Goal: Navigation & Orientation: Understand site structure

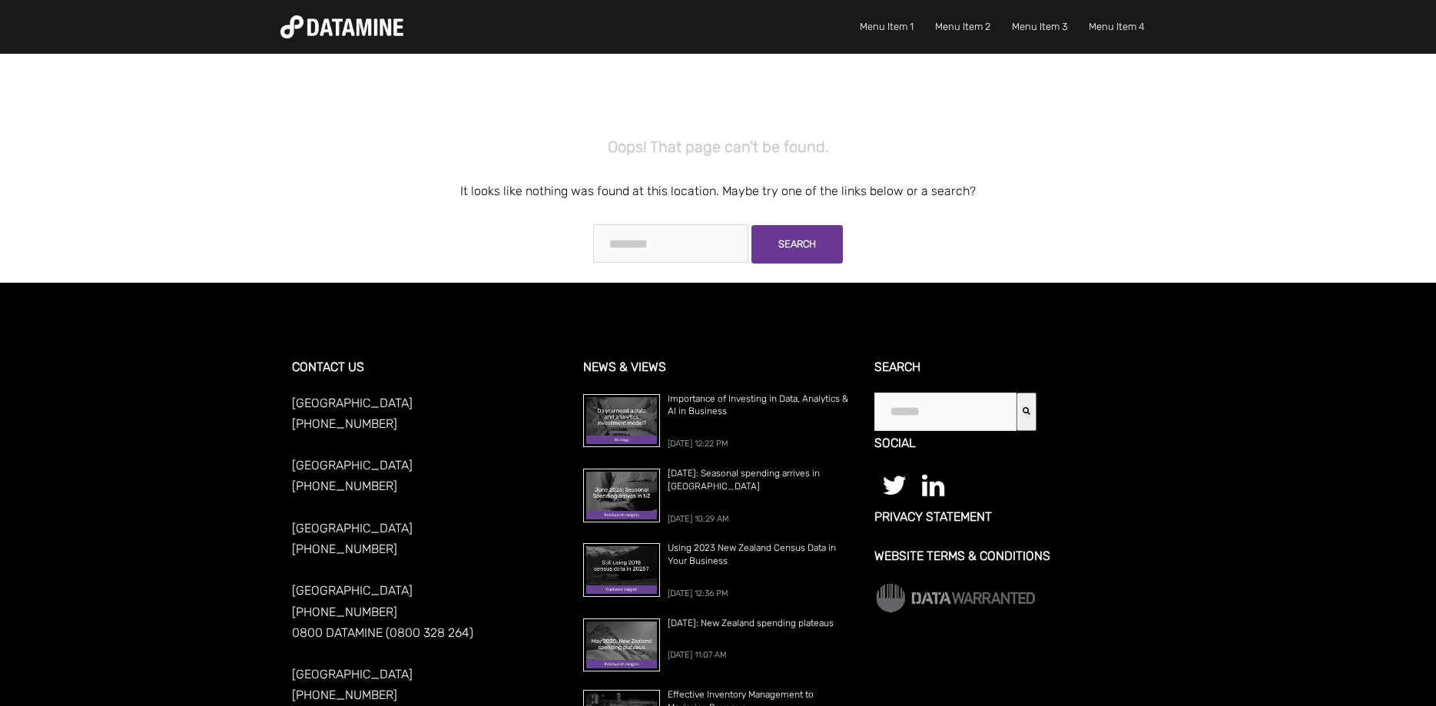
click at [354, 17] on img at bounding box center [341, 26] width 123 height 23
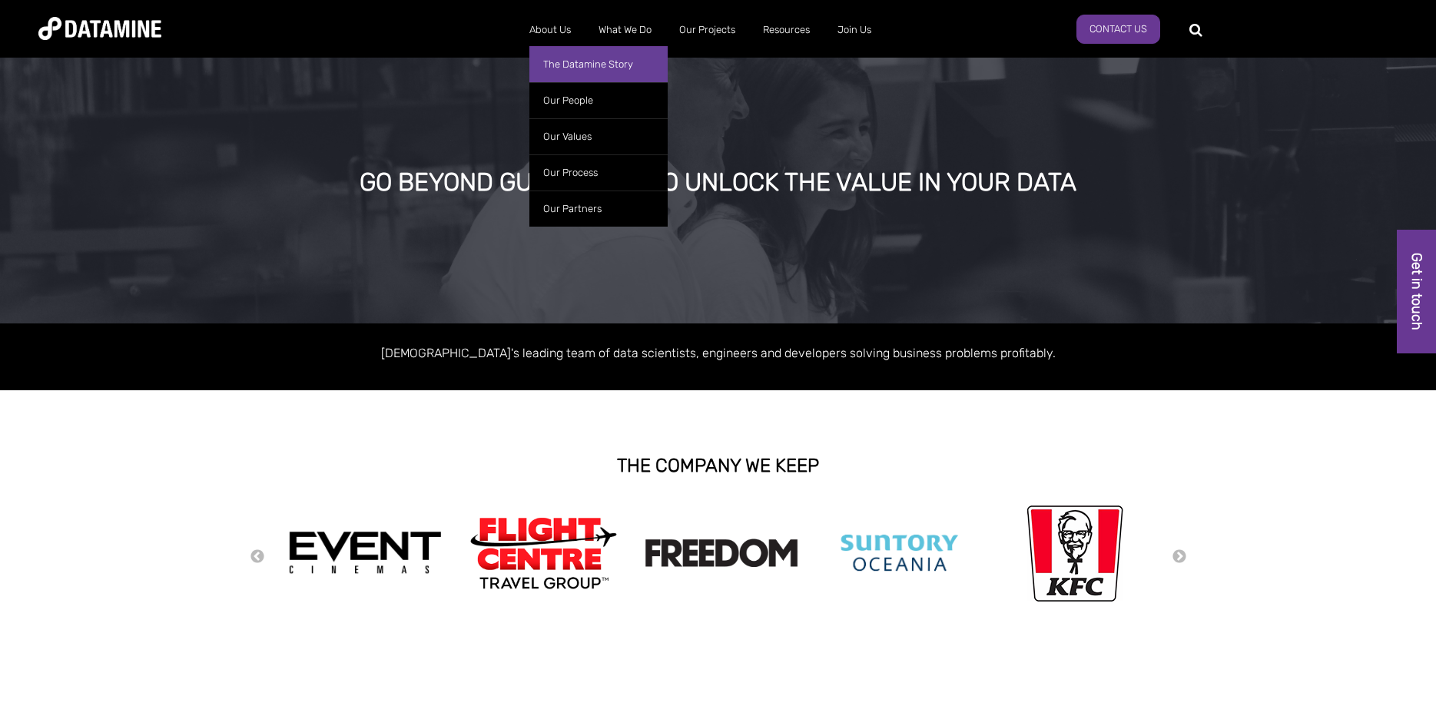
click at [564, 68] on link "The Datamine Story" at bounding box center [598, 64] width 138 height 36
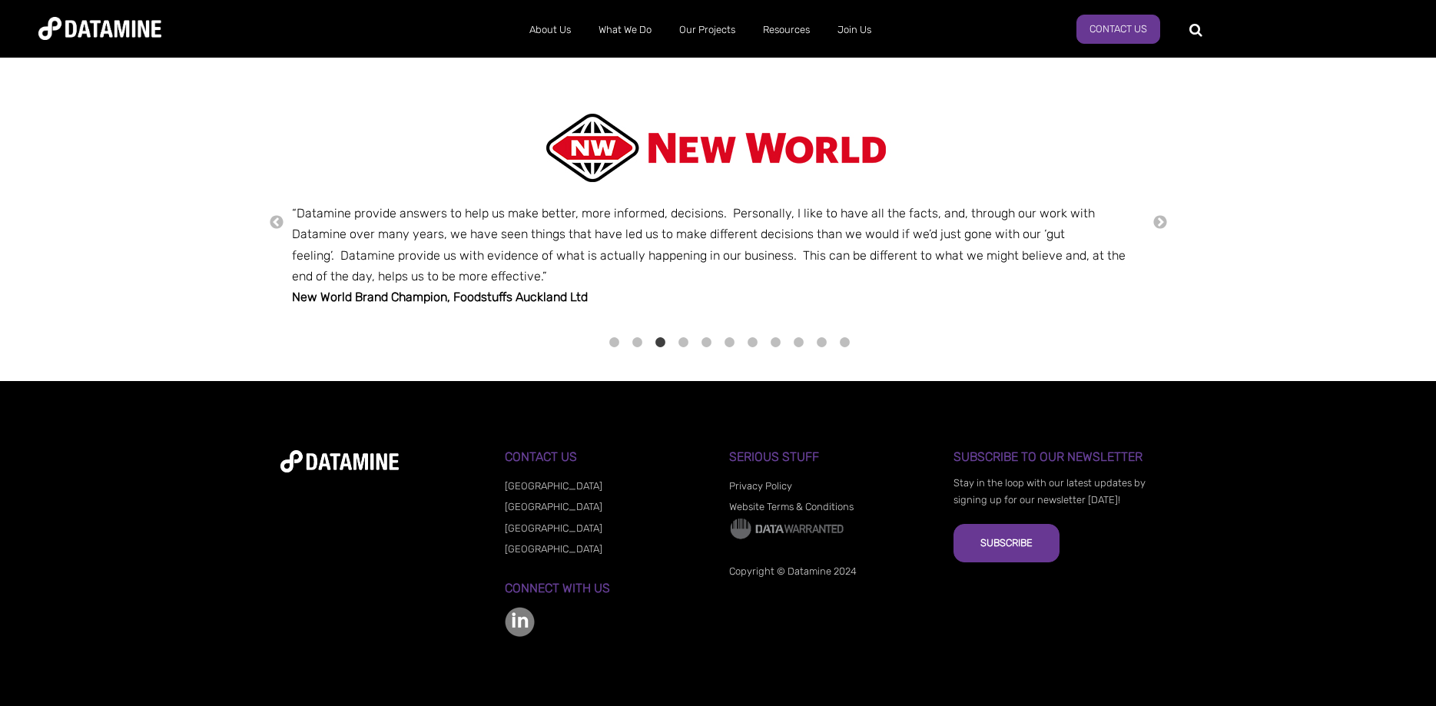
scroll to position [1545, 0]
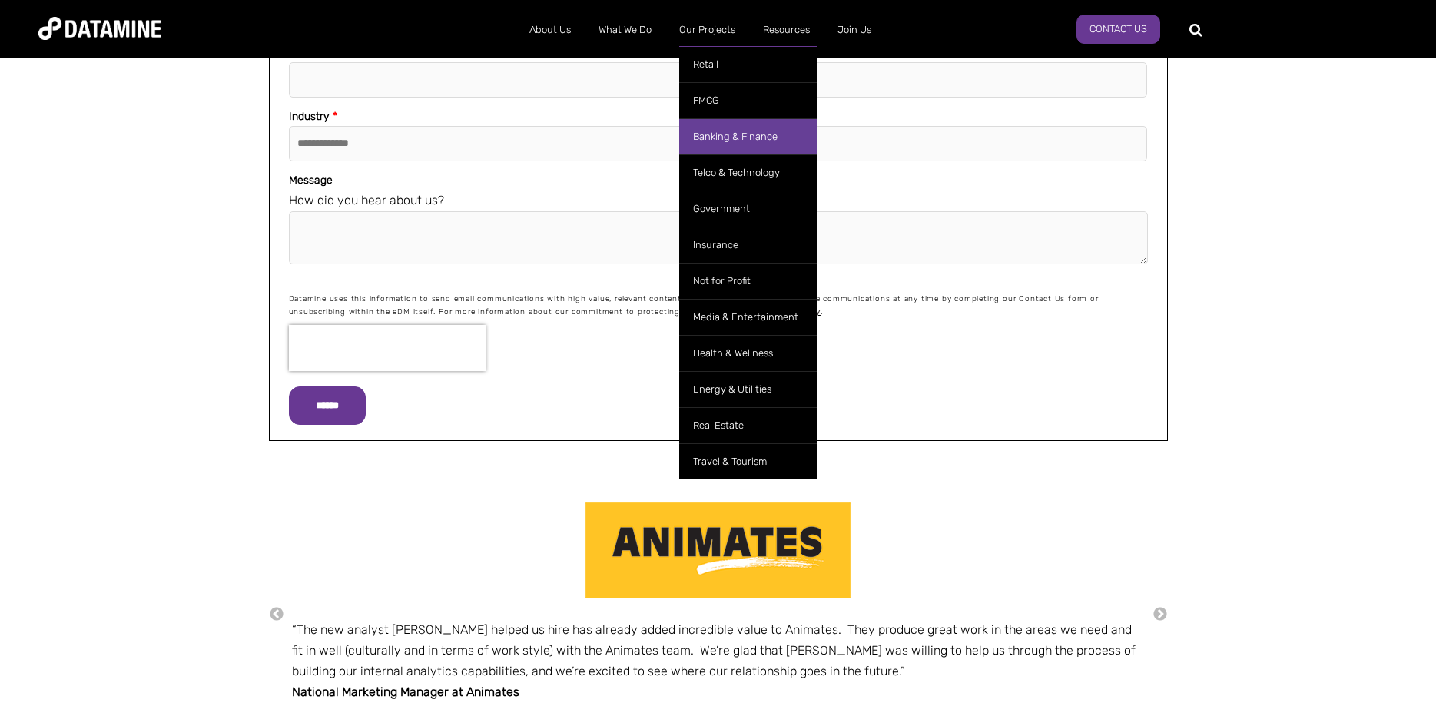
click at [725, 133] on link "Banking & Finance" at bounding box center [748, 136] width 138 height 36
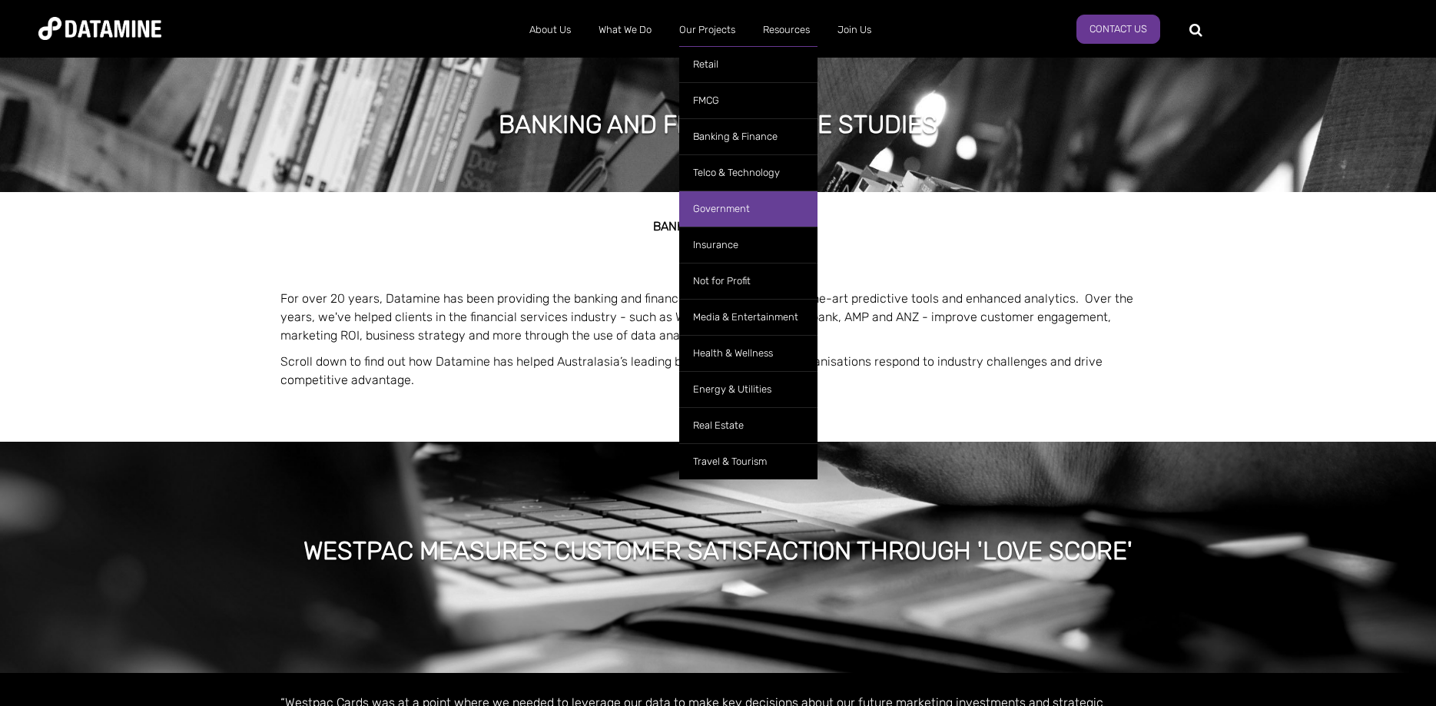
click at [729, 210] on link "Government" at bounding box center [748, 209] width 138 height 36
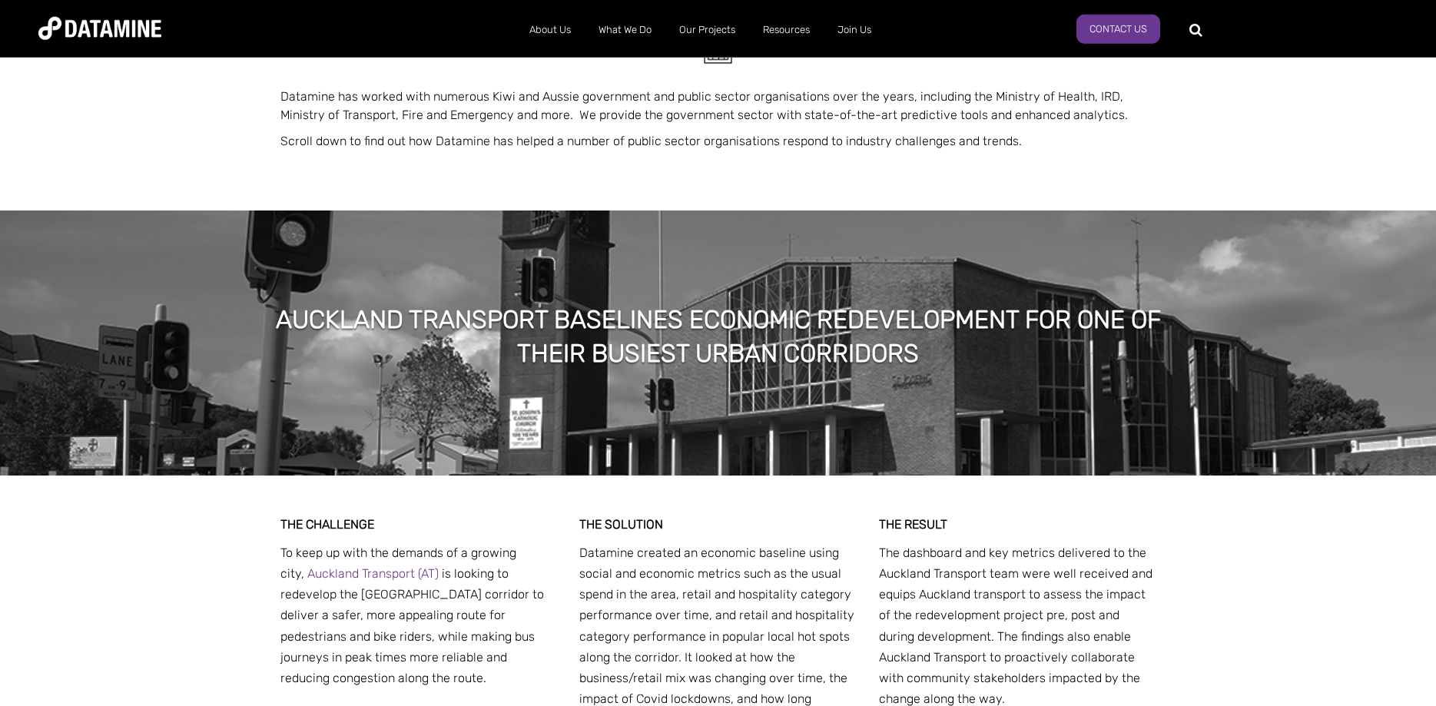
scroll to position [157, 0]
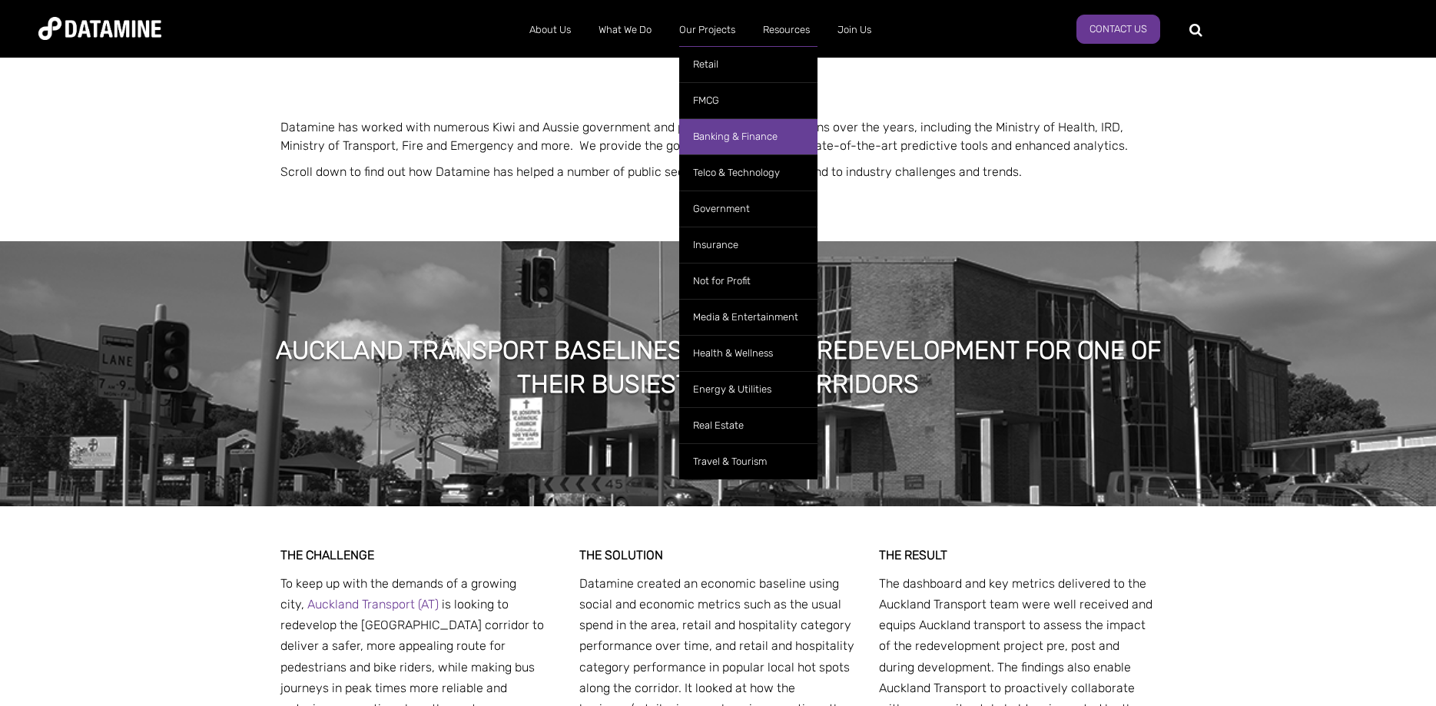
click at [722, 137] on link "Banking & Finance" at bounding box center [748, 136] width 138 height 36
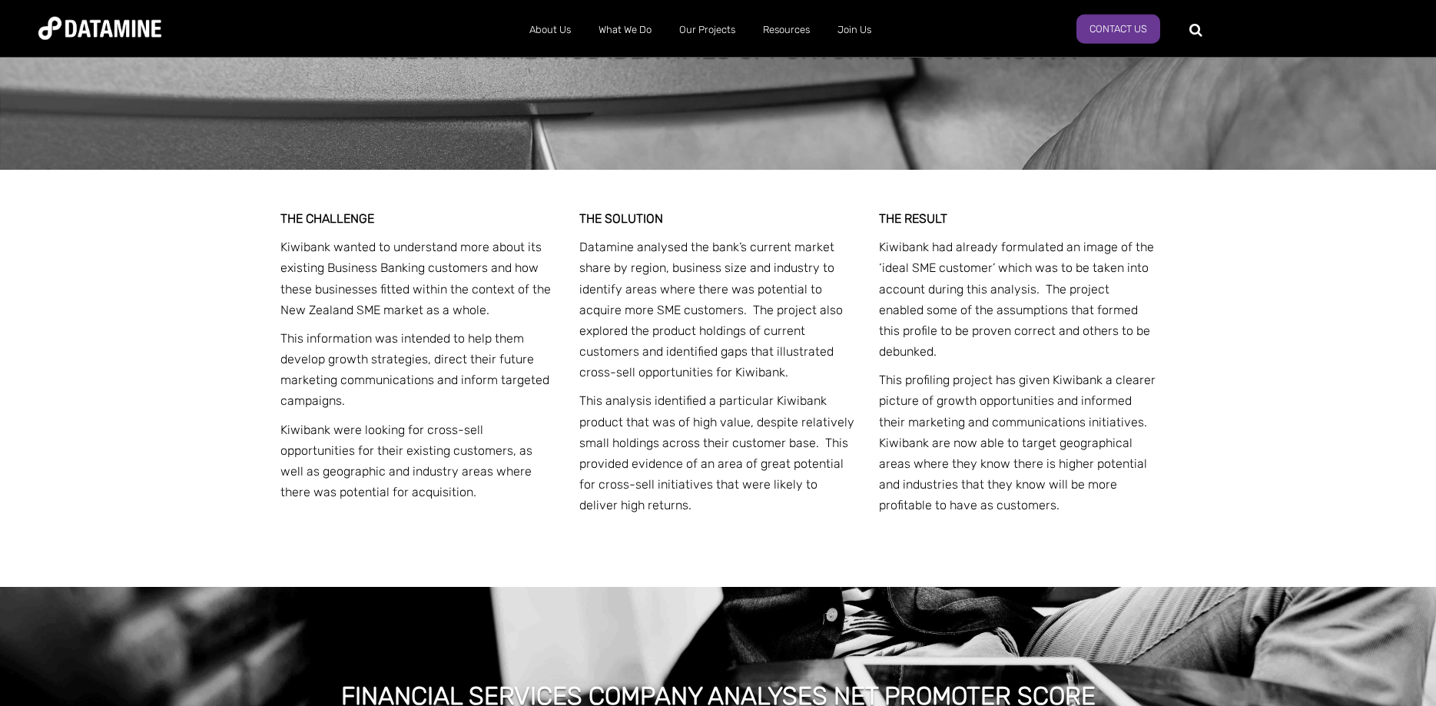
scroll to position [1959, 0]
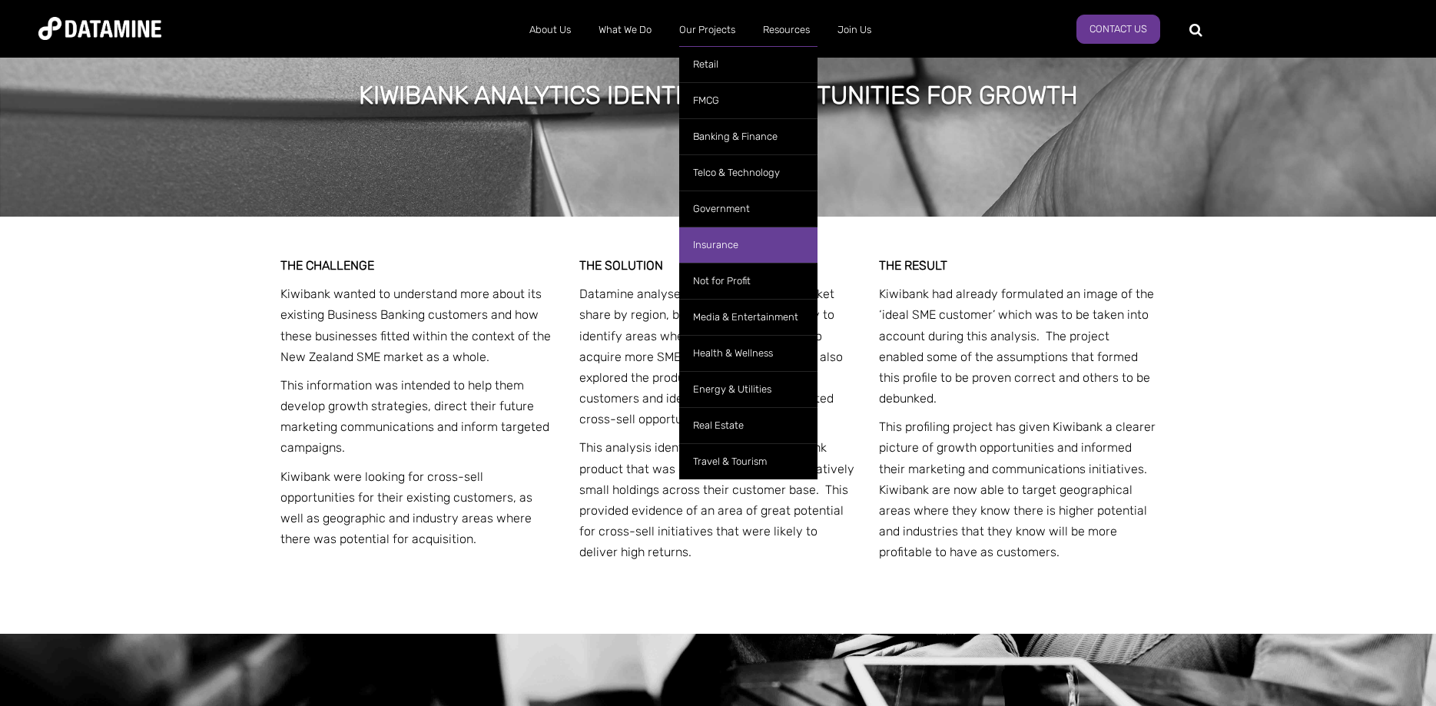
click at [727, 241] on link "Insurance" at bounding box center [748, 245] width 138 height 36
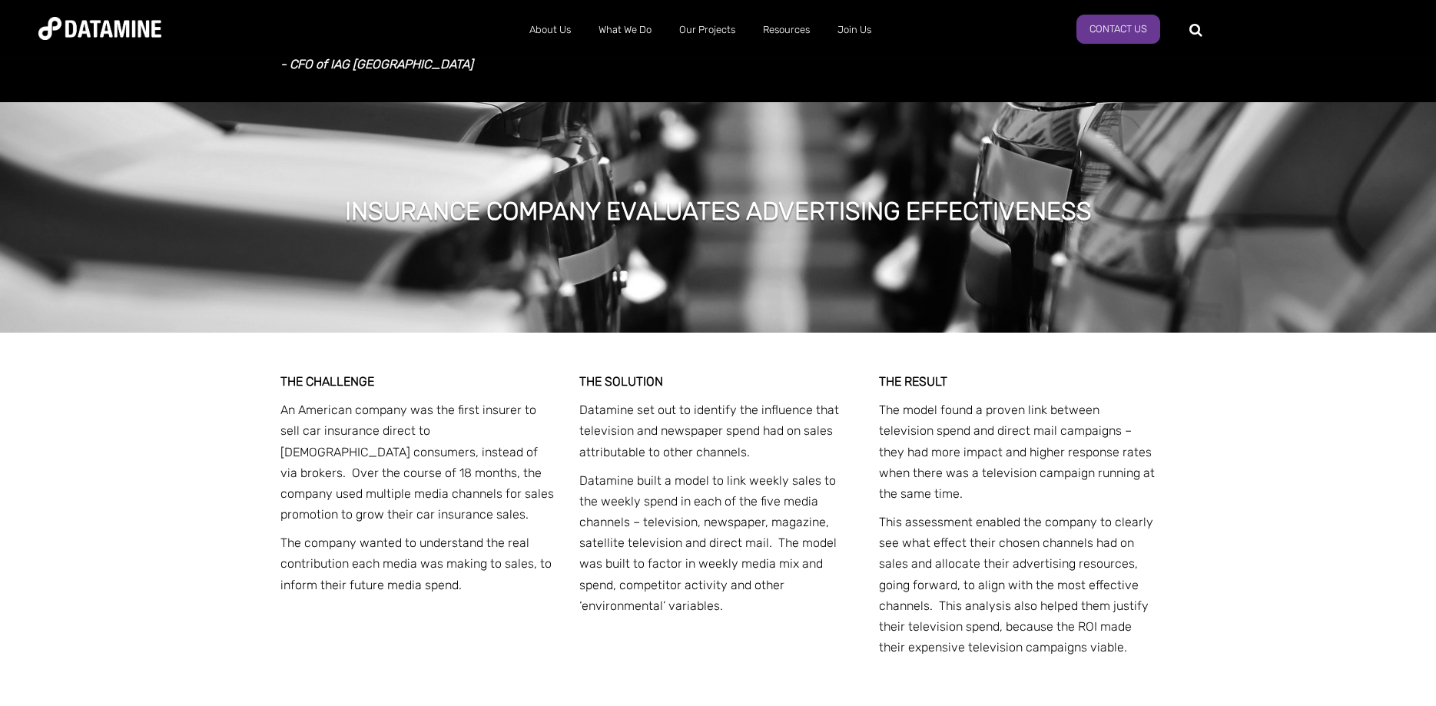
scroll to position [470, 0]
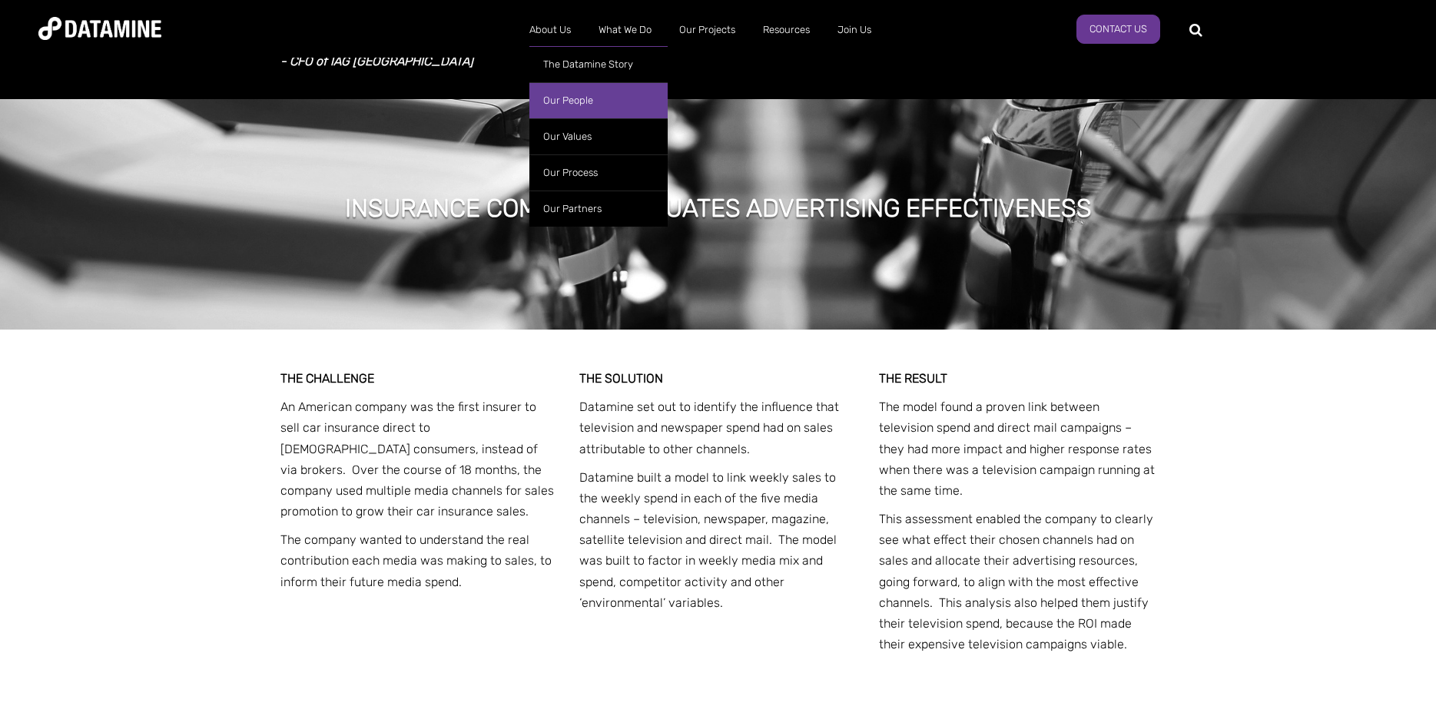
click at [567, 107] on link "Our People" at bounding box center [598, 100] width 138 height 36
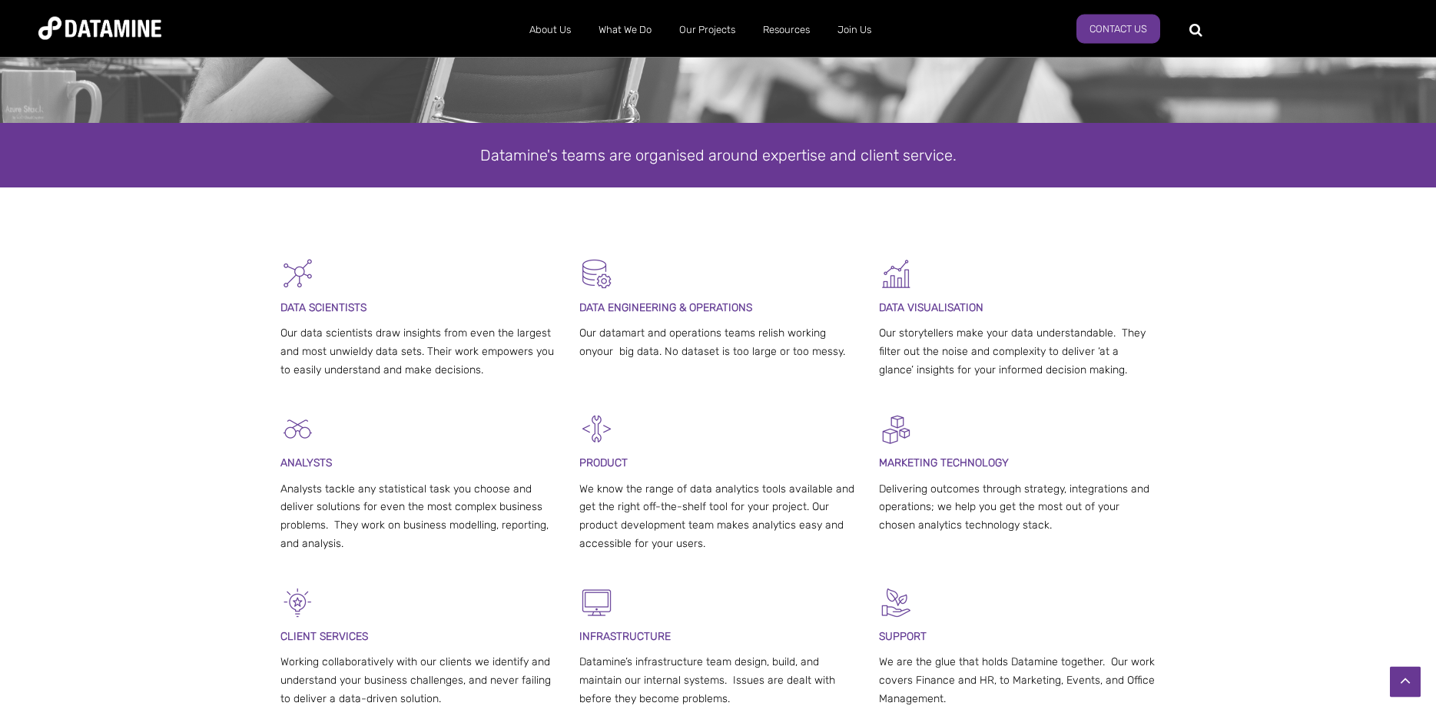
scroll to position [78, 0]
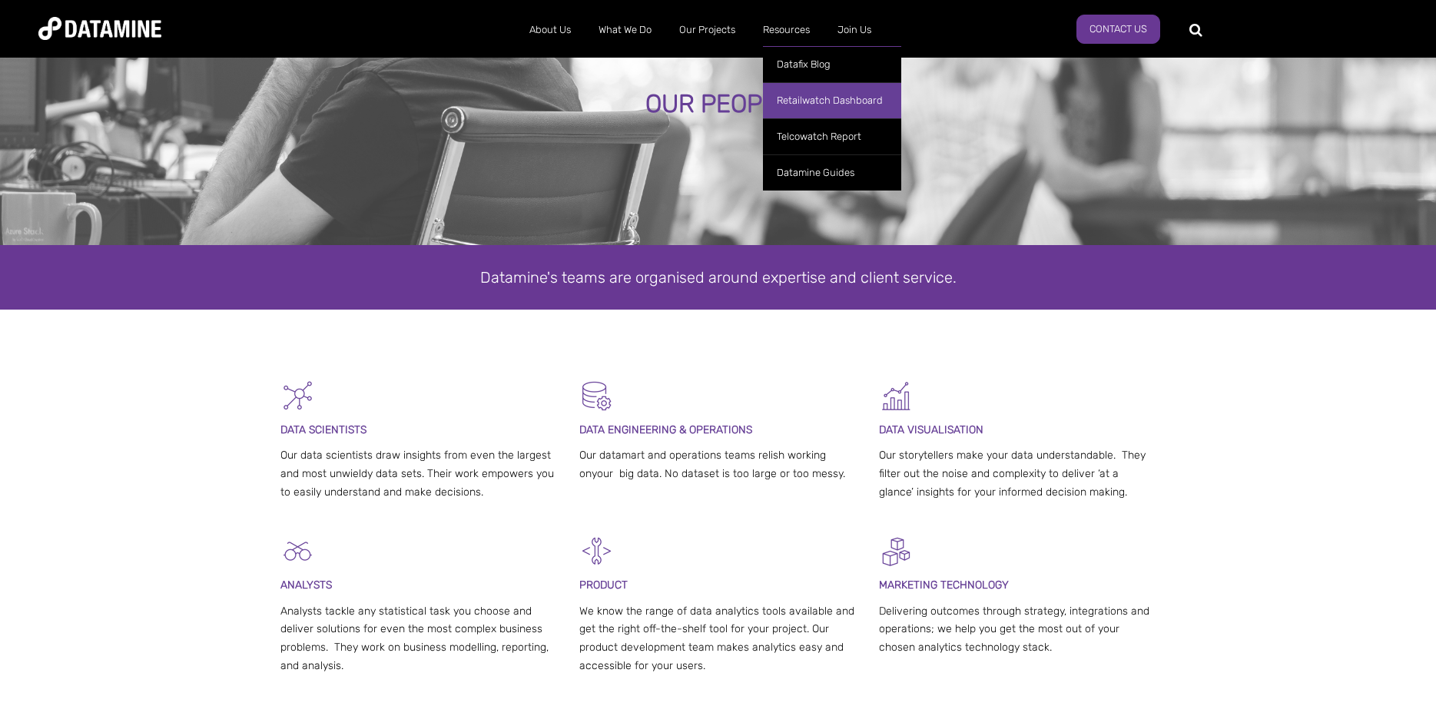
click at [852, 101] on link "Retailwatch Dashboard" at bounding box center [832, 100] width 138 height 36
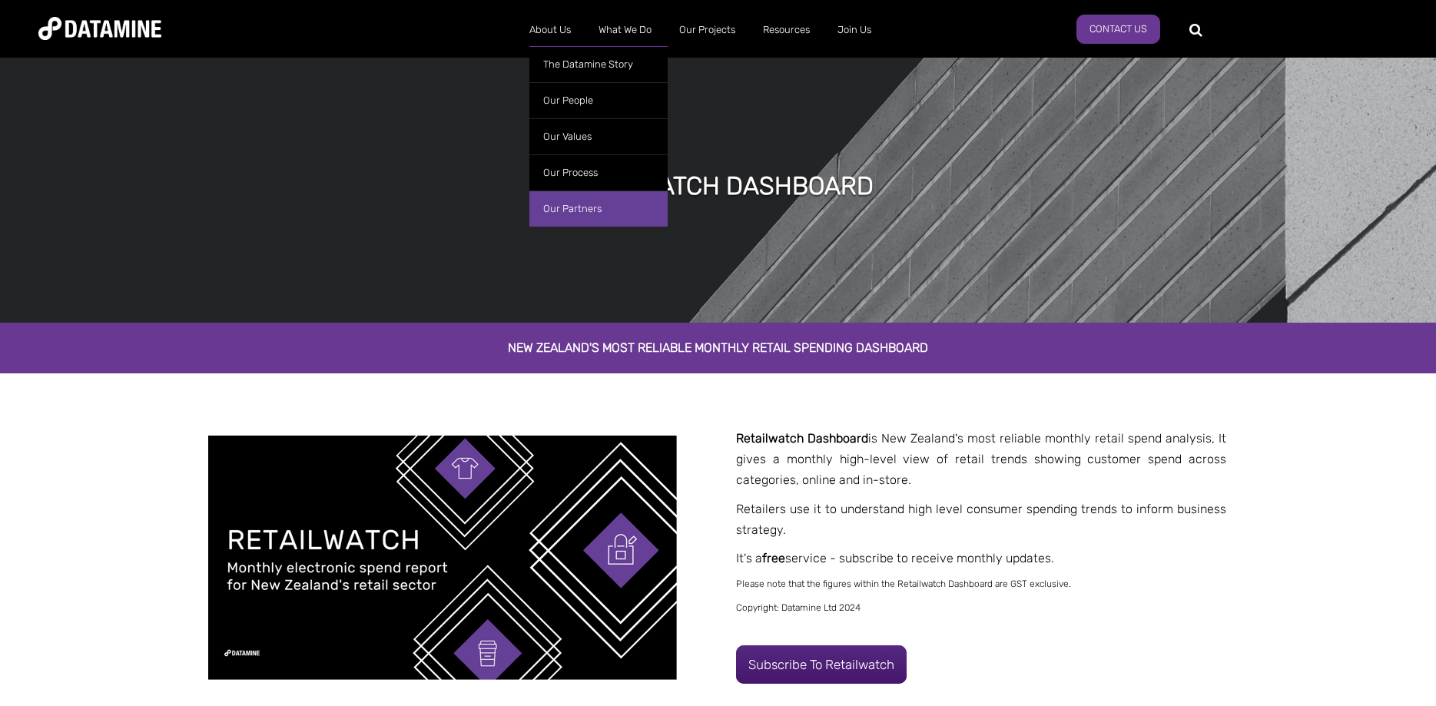
click at [565, 201] on link "Our Partners" at bounding box center [598, 209] width 138 height 36
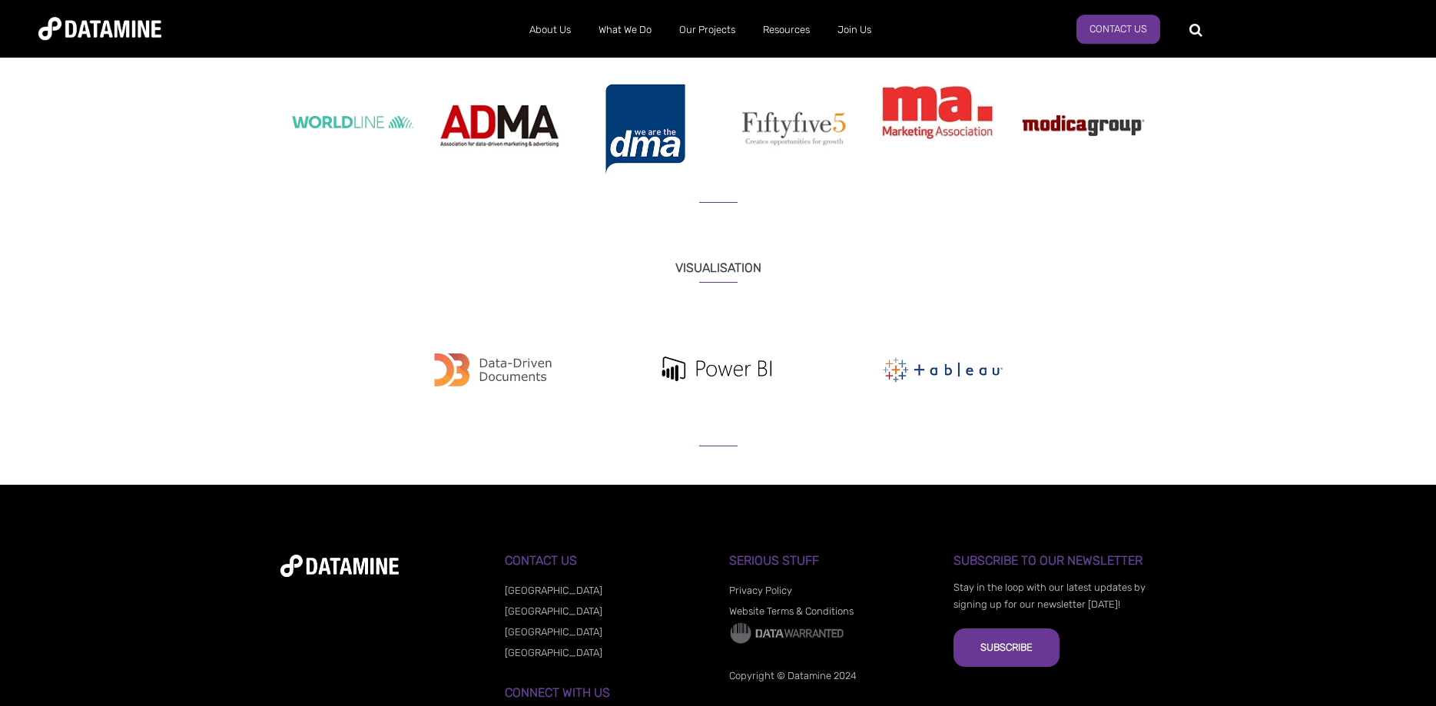
scroll to position [1735, 0]
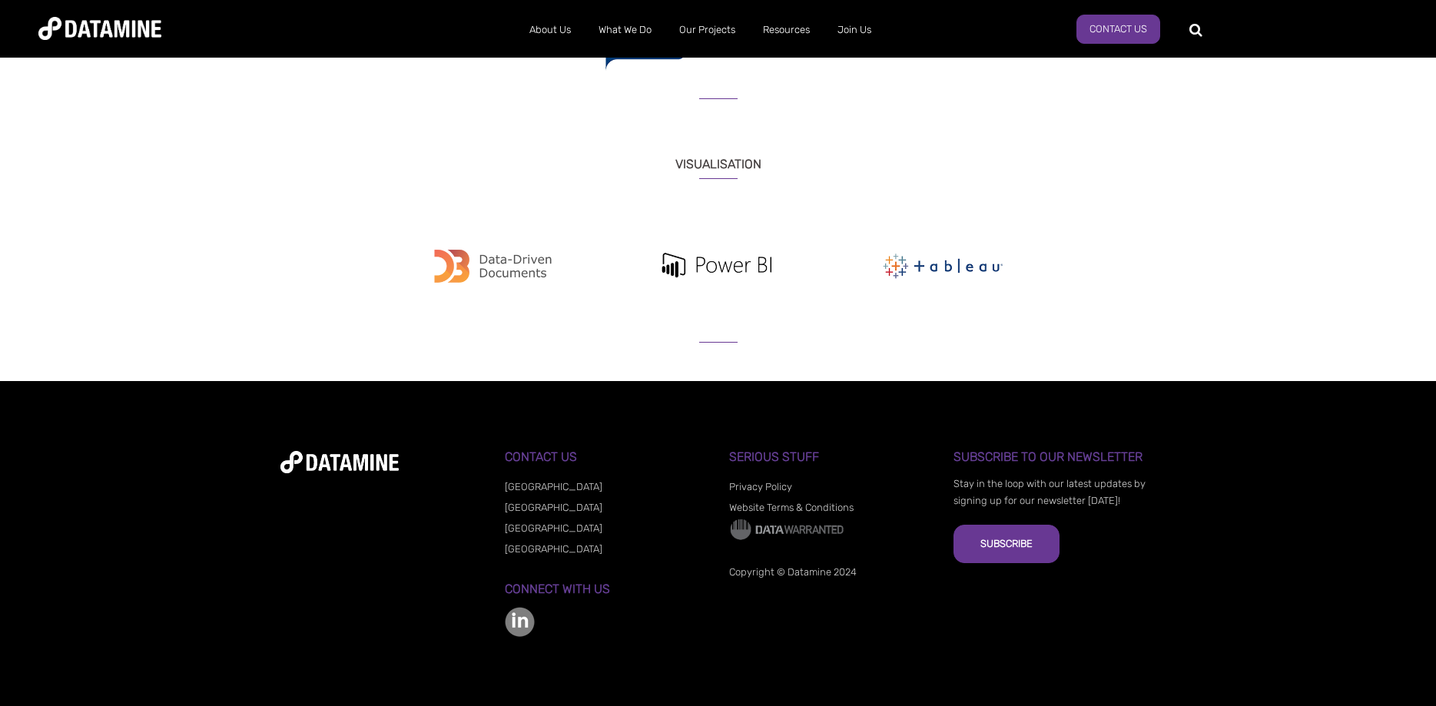
click at [532, 509] on link "[GEOGRAPHIC_DATA]" at bounding box center [554, 508] width 98 height 12
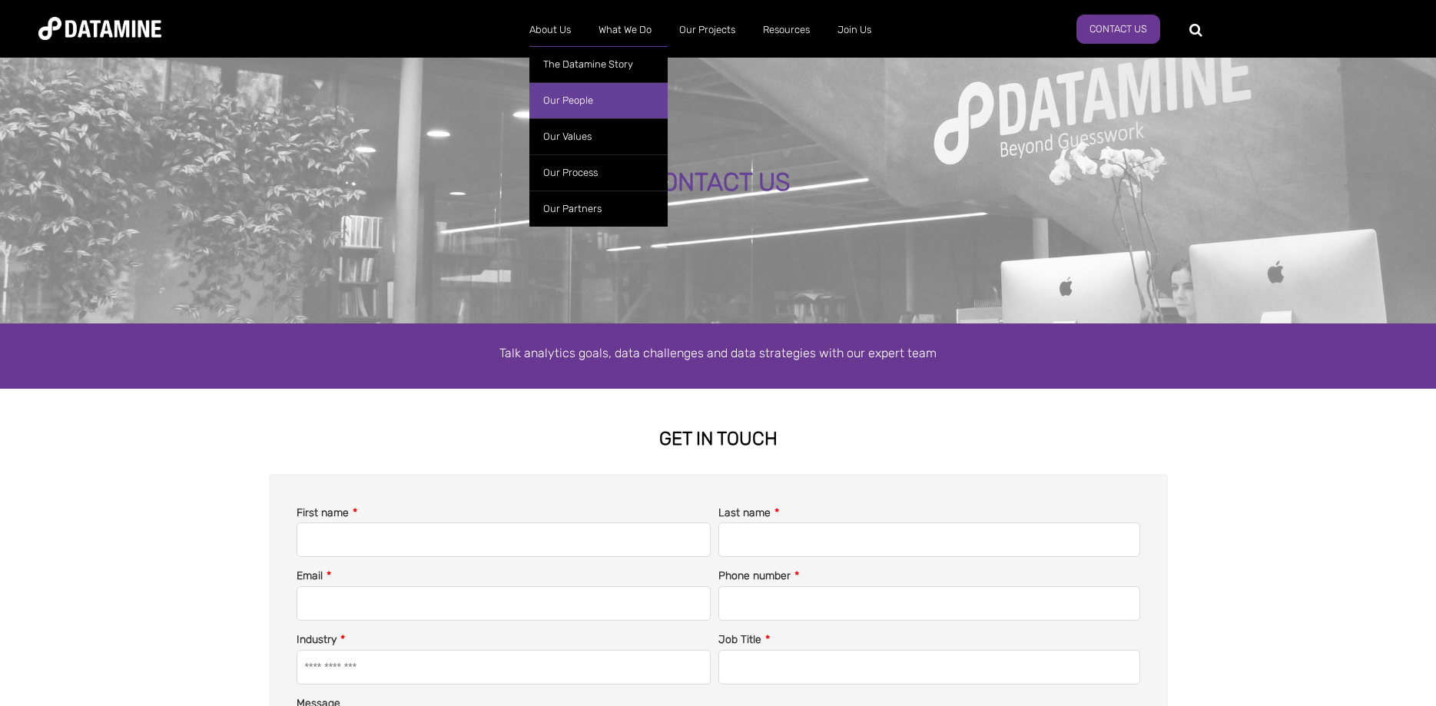
click at [549, 101] on link "Our People" at bounding box center [598, 100] width 138 height 36
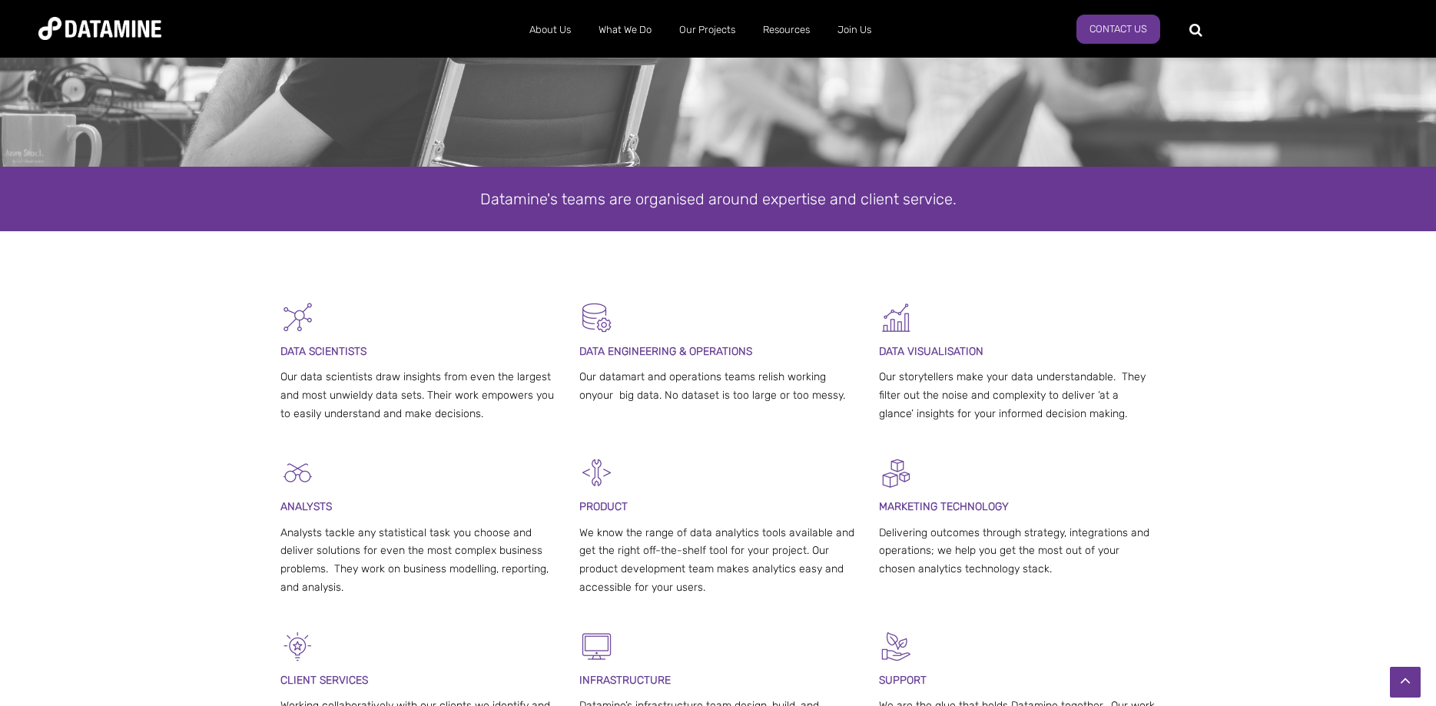
scroll to position [235, 0]
